Goal: Task Accomplishment & Management: Use online tool/utility

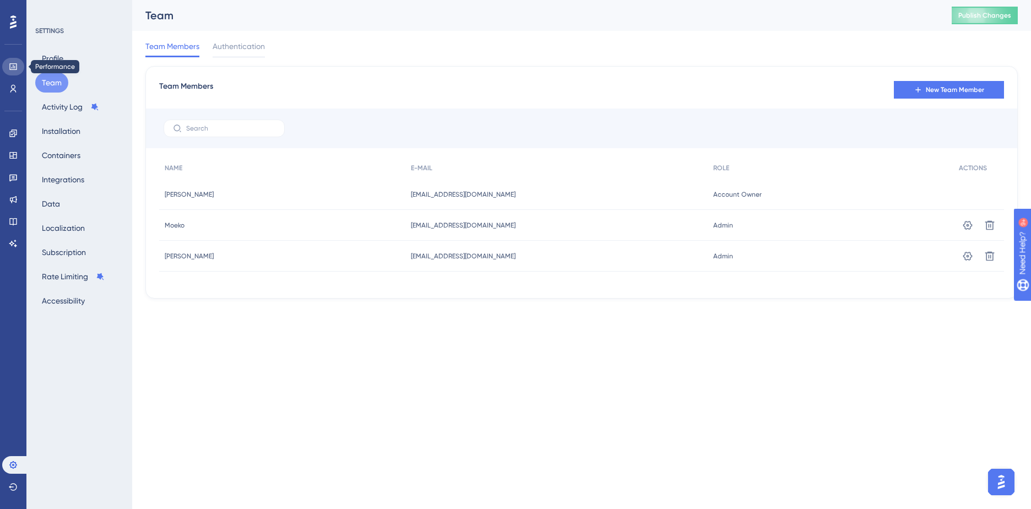
click at [14, 67] on icon at bounding box center [13, 66] width 9 height 9
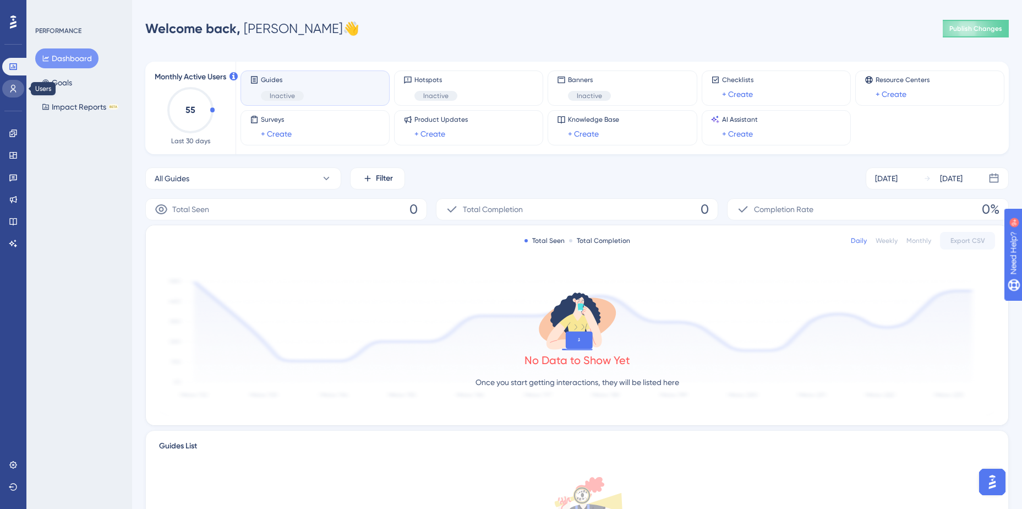
click at [12, 89] on icon at bounding box center [13, 89] width 6 height 8
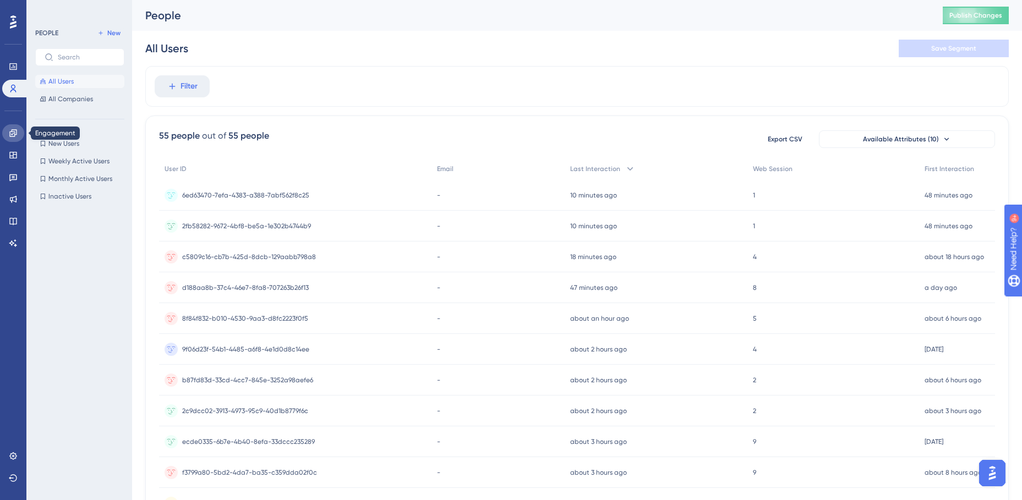
click at [13, 130] on icon at bounding box center [13, 133] width 9 height 9
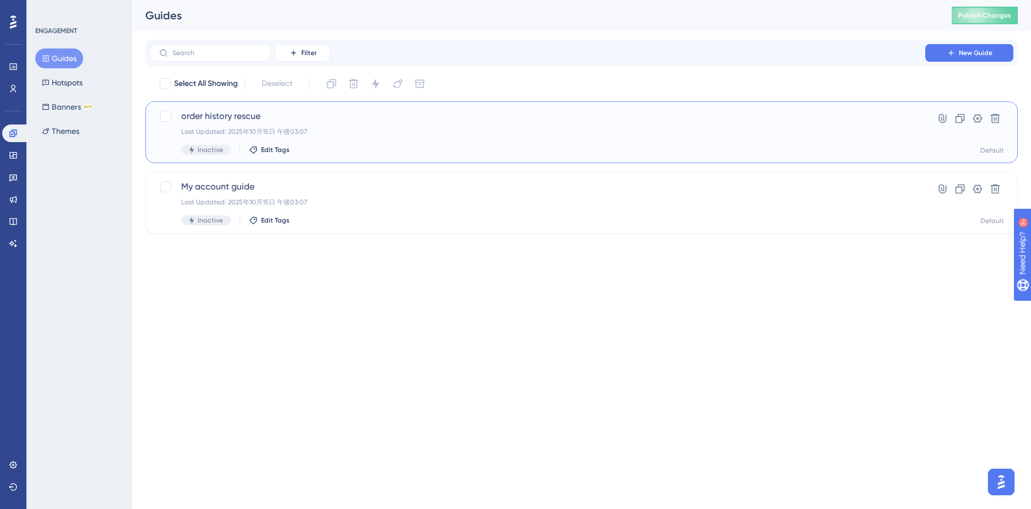
click at [231, 115] on span "order history rescue" at bounding box center [537, 116] width 712 height 13
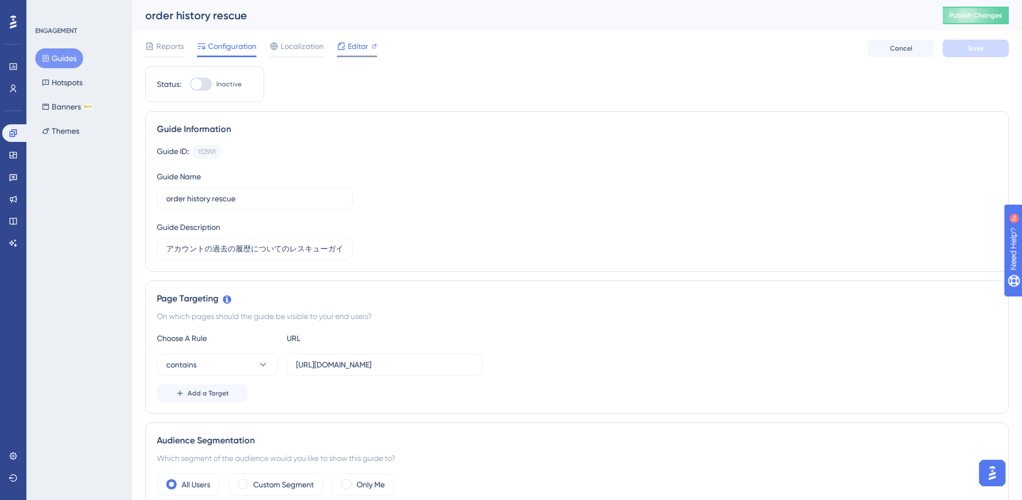
click at [348, 42] on span "Editor" at bounding box center [358, 46] width 20 height 13
click at [55, 105] on button "Banners BETA" at bounding box center [67, 107] width 64 height 20
